Goal: Check status: Check status

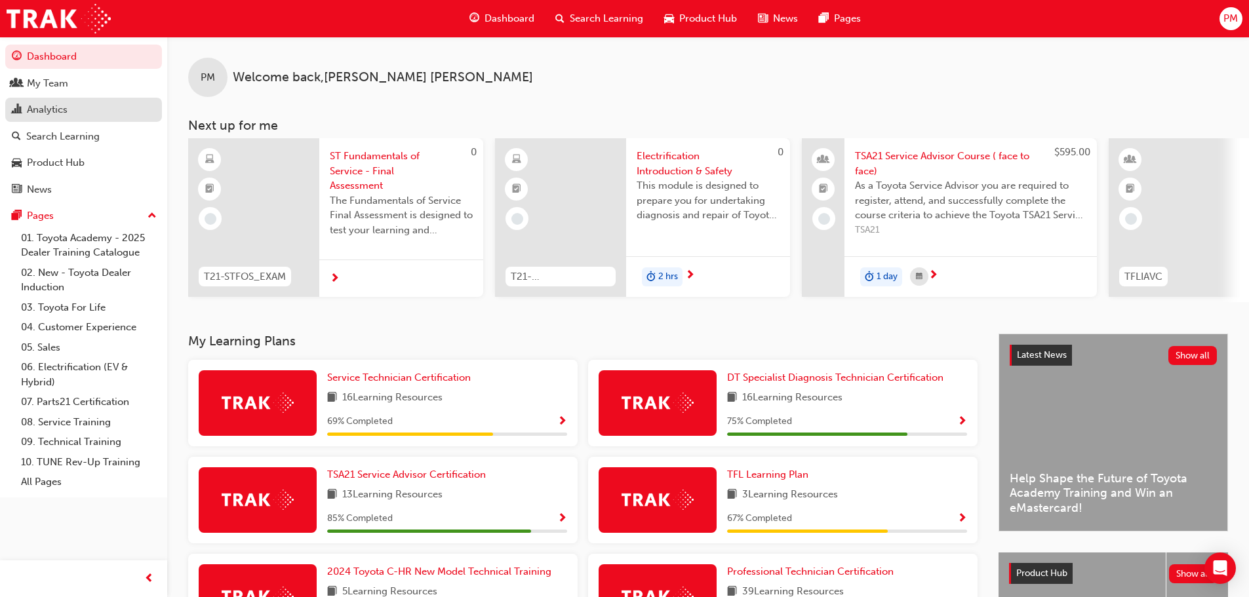
click at [46, 113] on div "Analytics" at bounding box center [47, 109] width 41 height 15
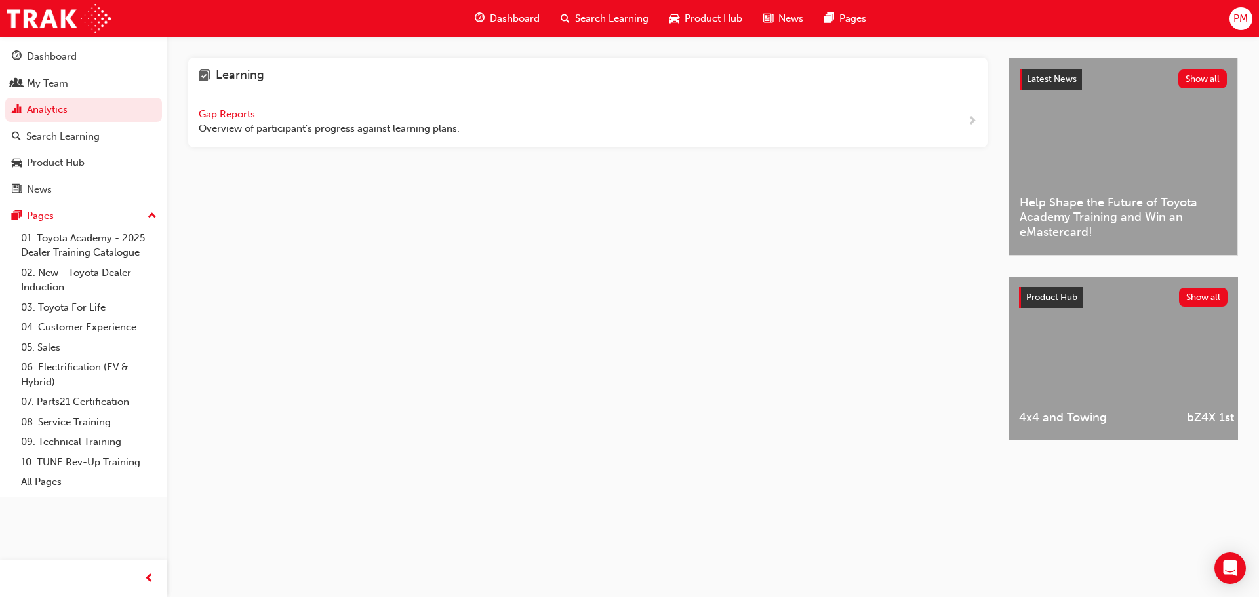
click at [221, 116] on span "Gap Reports" at bounding box center [228, 114] width 59 height 12
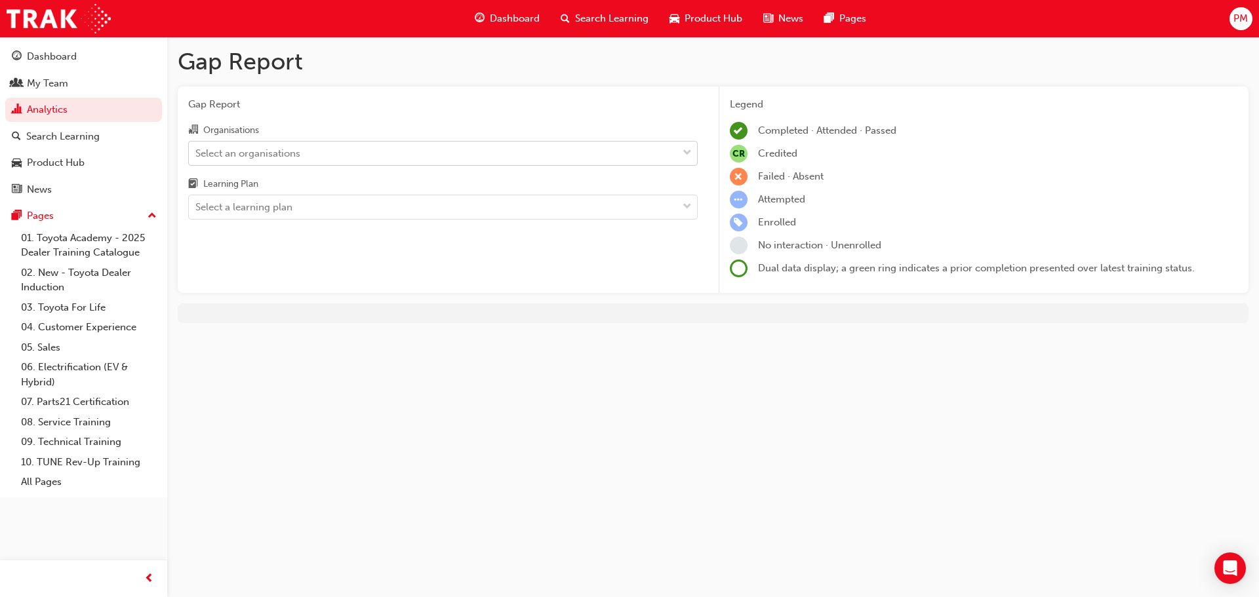
click at [302, 155] on div "Select an organisations" at bounding box center [433, 153] width 489 height 23
click at [197, 155] on input "Organisations Select an organisations" at bounding box center [195, 152] width 1 height 11
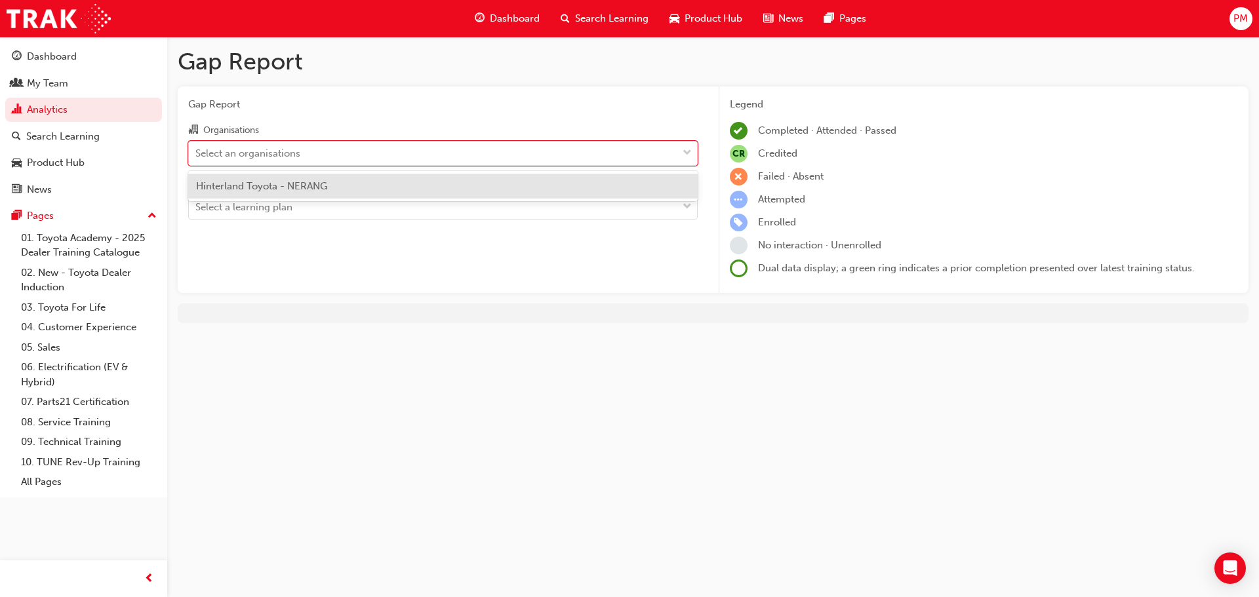
click at [308, 184] on span "Hinterland Toyota - NERANG" at bounding box center [261, 186] width 131 height 12
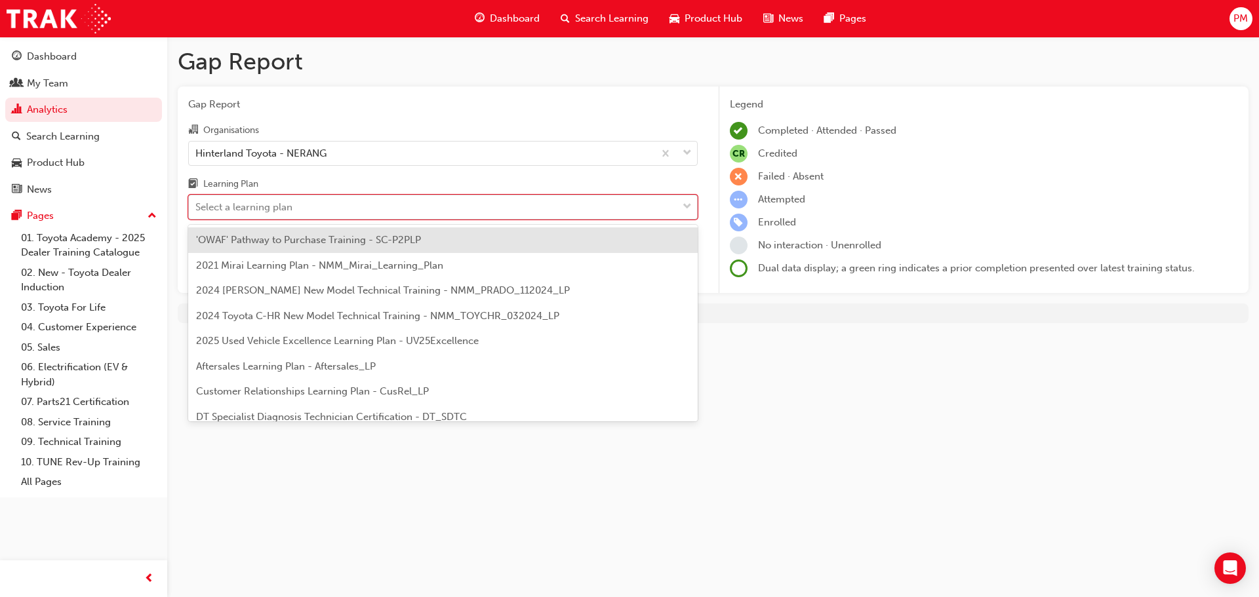
click at [308, 206] on div "Select a learning plan" at bounding box center [433, 207] width 489 height 23
click at [197, 206] on input "Learning Plan option 'OWAF' Pathway to Purchase Training - SC-P2PLP focused, 1 …" at bounding box center [195, 206] width 1 height 11
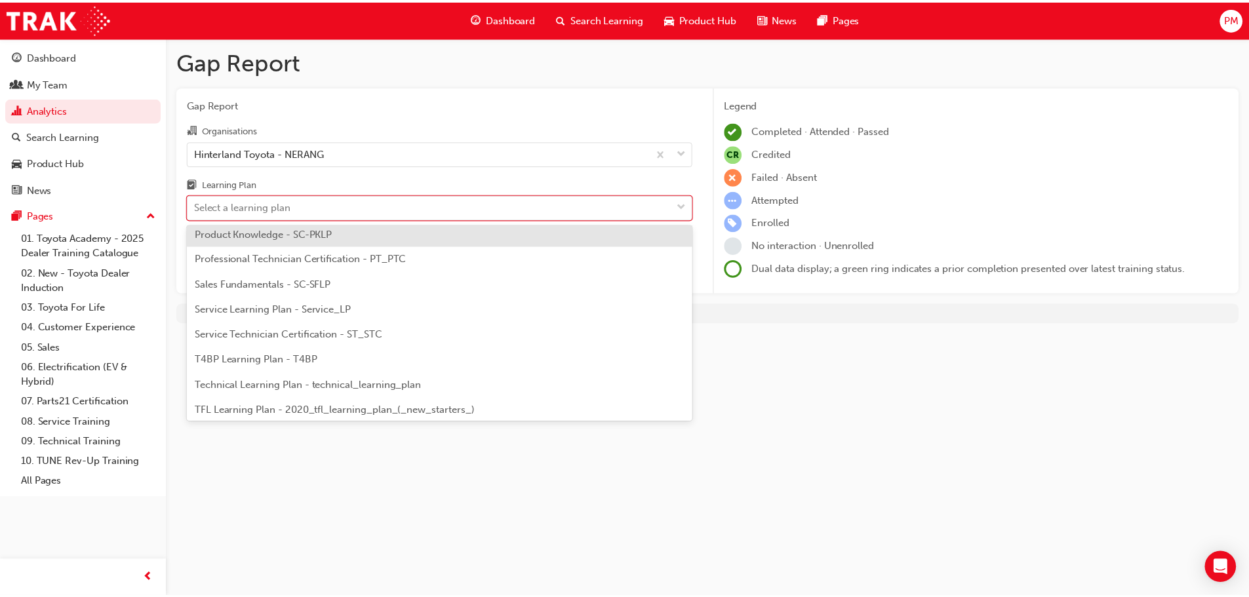
scroll to position [459, 0]
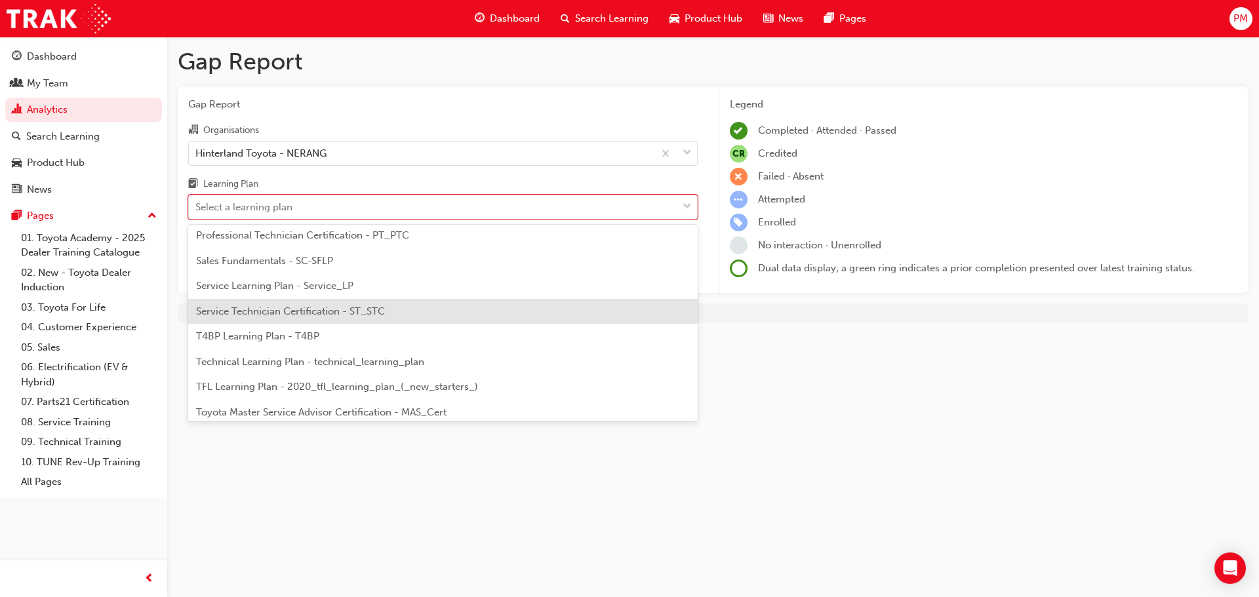
click at [311, 317] on div "Service Technician Certification - ST_STC" at bounding box center [443, 312] width 510 height 26
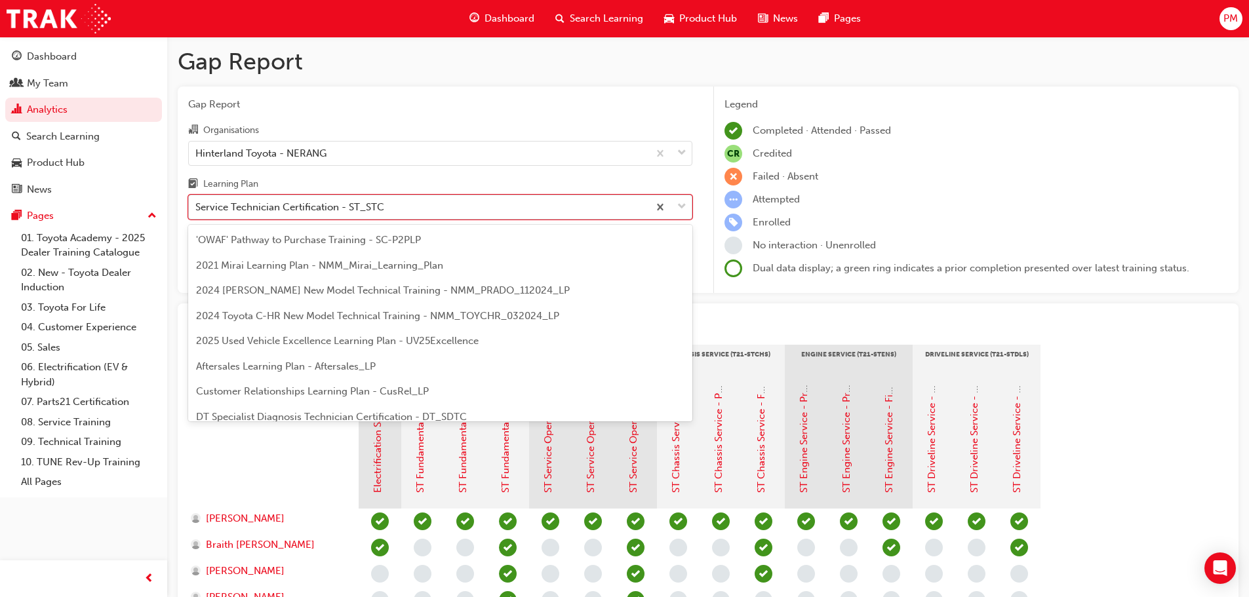
click at [310, 210] on div "Service Technician Certification - ST_STC" at bounding box center [289, 207] width 189 height 15
click at [197, 210] on input "Learning Plan option Service Technician Certification - ST_STC, selected. optio…" at bounding box center [195, 206] width 1 height 11
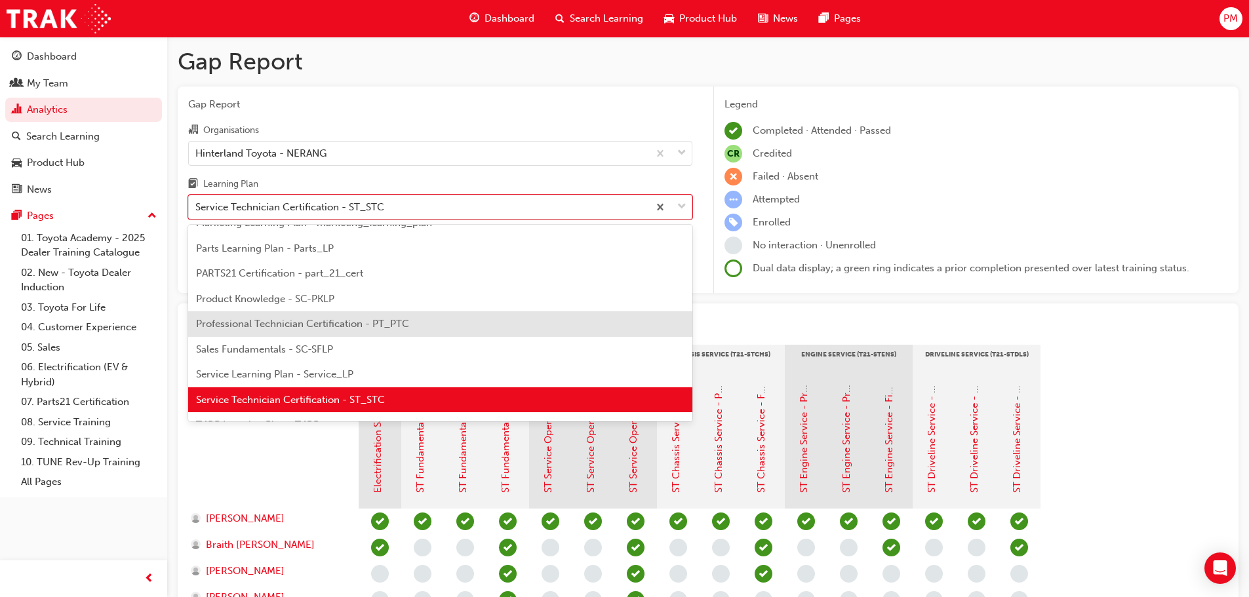
click at [308, 319] on span "Professional Technician Certification - PT_PTC" at bounding box center [302, 324] width 213 height 12
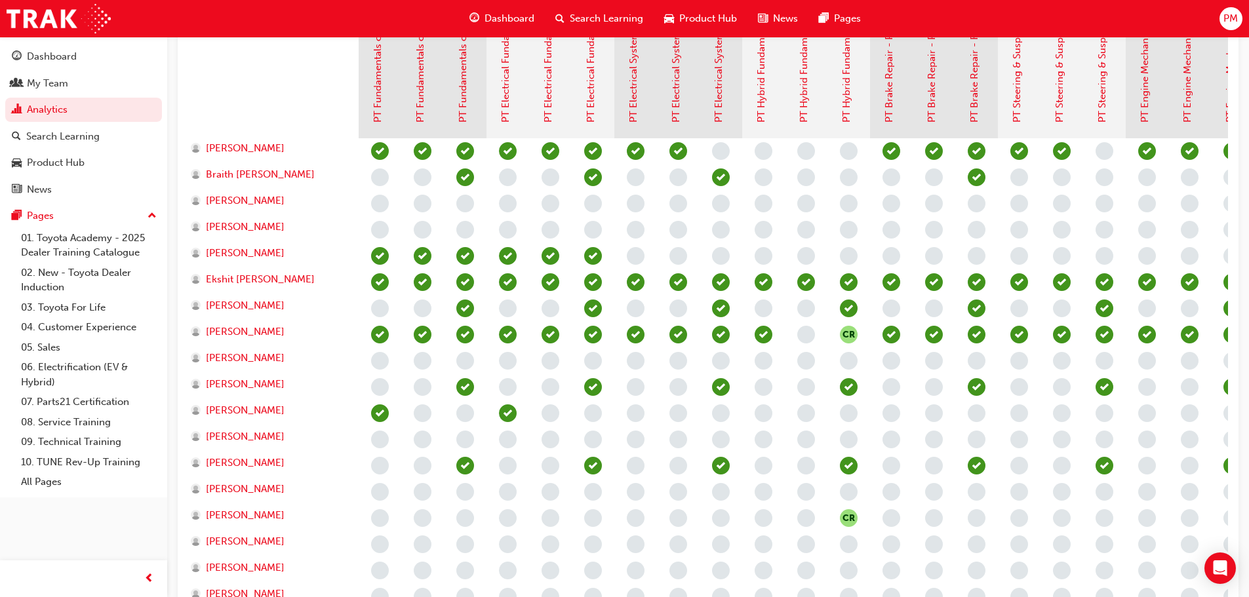
scroll to position [393, 0]
